Goal: Find specific page/section: Find specific page/section

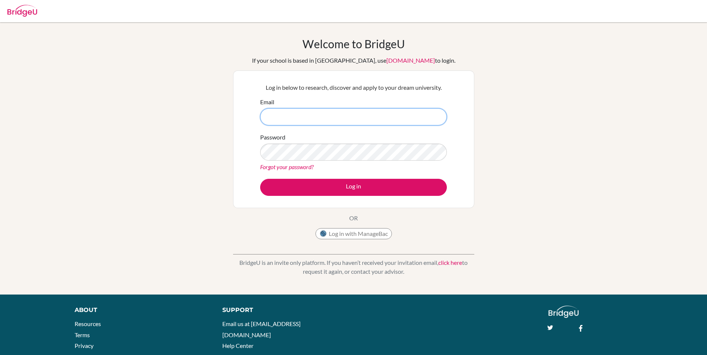
click at [326, 116] on input "Email" at bounding box center [353, 116] width 187 height 17
click at [239, 131] on div "Log in below to research, discover and apply to your dream university. Email Pa…" at bounding box center [353, 139] width 241 height 138
click at [335, 117] on input "Email" at bounding box center [353, 116] width 187 height 17
type input "mschuurman@isbreda.com"
click at [260, 179] on button "Log in" at bounding box center [353, 187] width 187 height 17
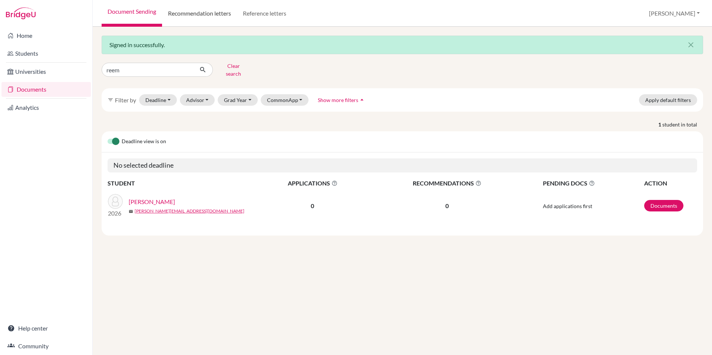
click at [206, 16] on link "Recommendation letters" at bounding box center [199, 13] width 75 height 27
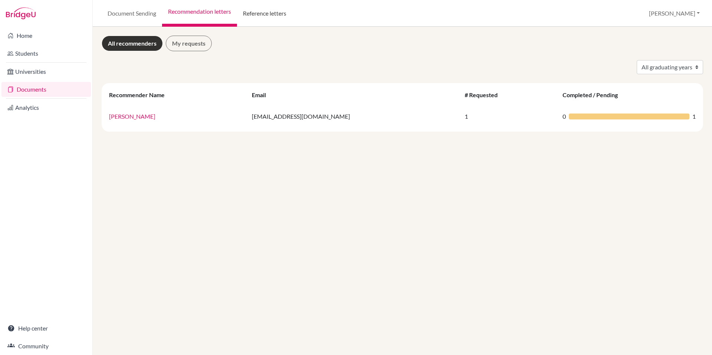
click at [250, 17] on link "Reference letters" at bounding box center [264, 13] width 55 height 27
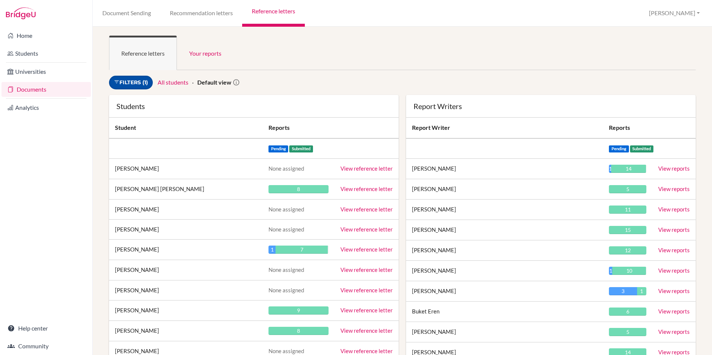
click at [144, 81] on link "Filters (1)" at bounding box center [131, 83] width 44 height 14
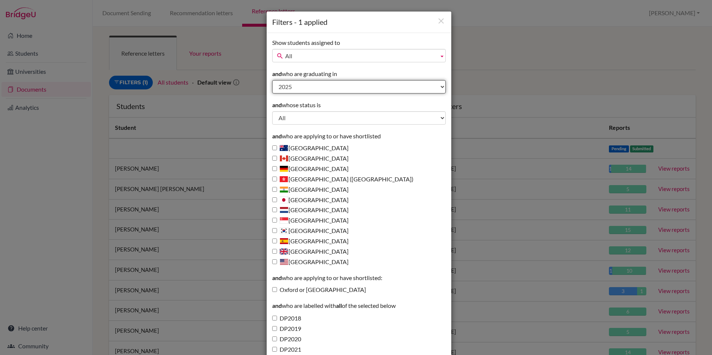
click at [281, 87] on select "All 2027 2026 2025 2024 2023 2022 2021 2020 2019 2018 1995" at bounding box center [359, 86] width 174 height 13
select select "2026"
click at [272, 80] on select "All 2027 2026 2025 2024 2023 2022 2021 2020 2019 2018 1995" at bounding box center [359, 86] width 174 height 13
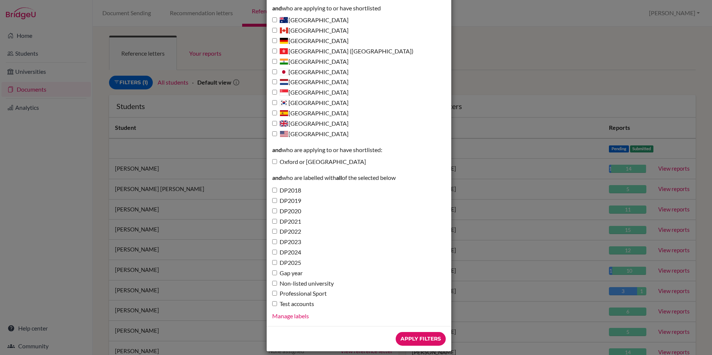
scroll to position [136, 0]
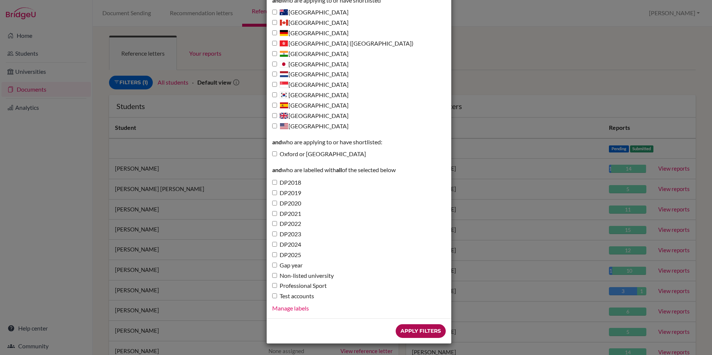
click at [414, 331] on input "Apply Filters" at bounding box center [421, 331] width 50 height 14
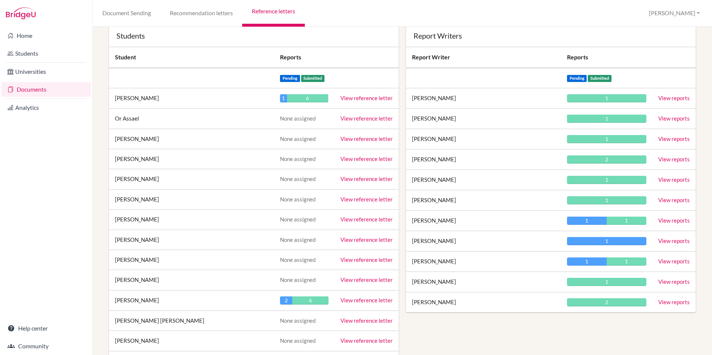
scroll to position [148, 0]
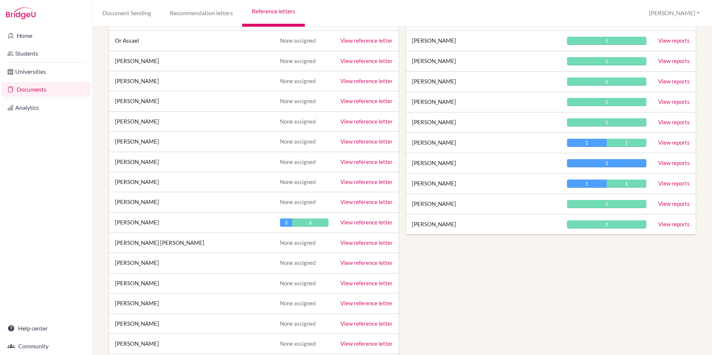
click at [355, 224] on link "View reference letter" at bounding box center [366, 222] width 52 height 7
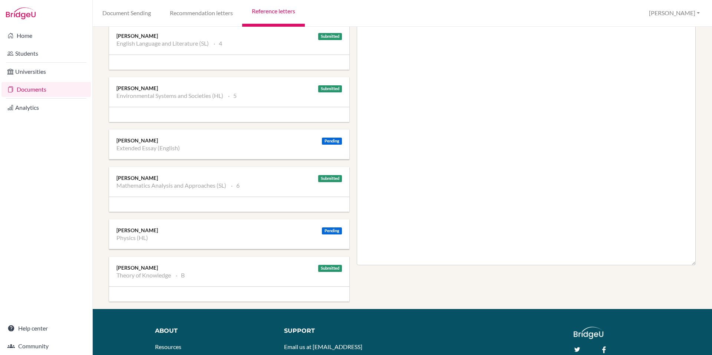
scroll to position [223, 0]
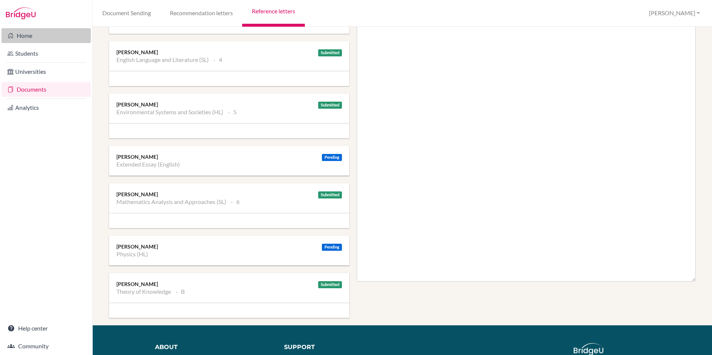
click at [27, 35] on link "Home" at bounding box center [45, 35] width 89 height 15
